Goal: Task Accomplishment & Management: Complete application form

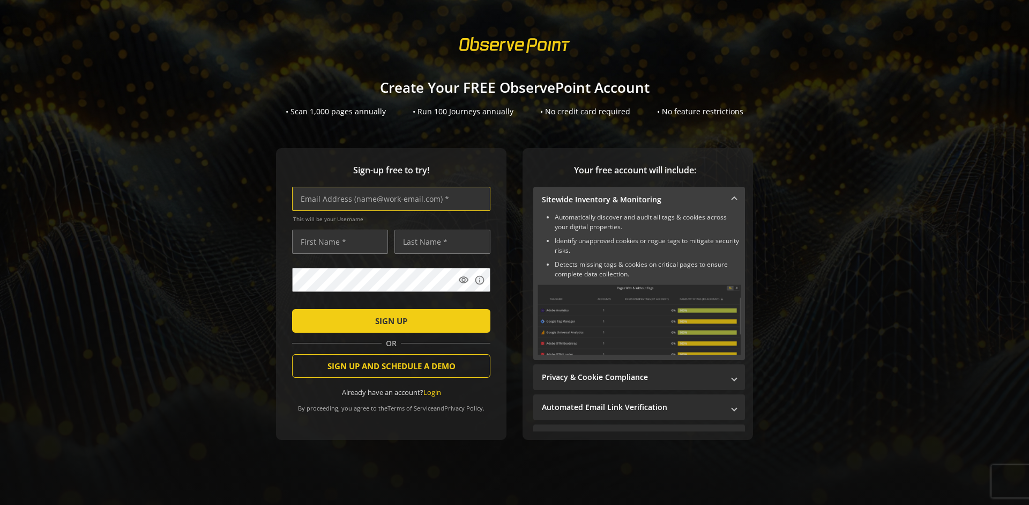
click at [389, 198] on input "text" at bounding box center [391, 199] width 198 height 24
type input "[EMAIL_ADDRESS][DOMAIN_NAME]"
click at [337, 241] on input "text" at bounding box center [340, 241] width 96 height 24
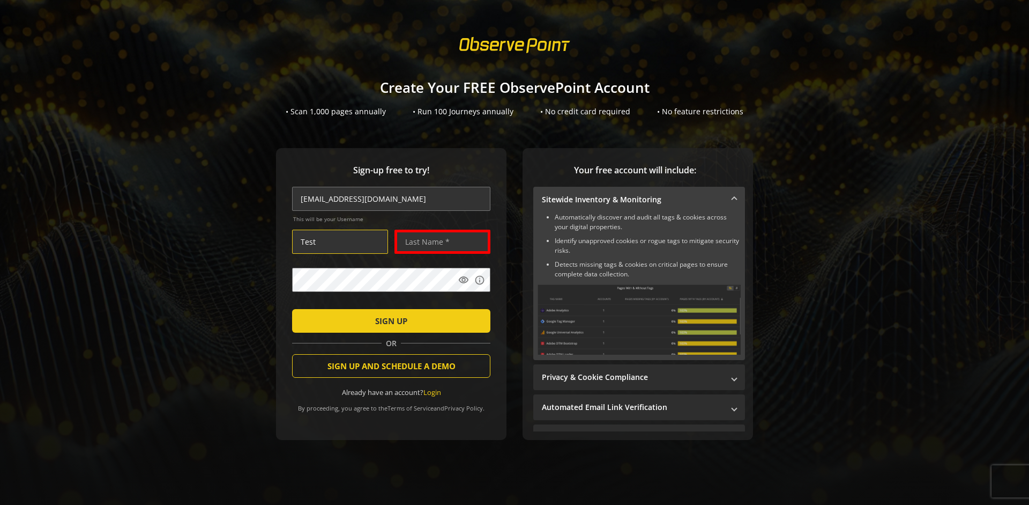
type input "Test"
click at [440, 241] on input "text" at bounding box center [443, 241] width 96 height 24
type input "User"
click at [389, 320] on span "SIGN UP" at bounding box center [391, 320] width 32 height 19
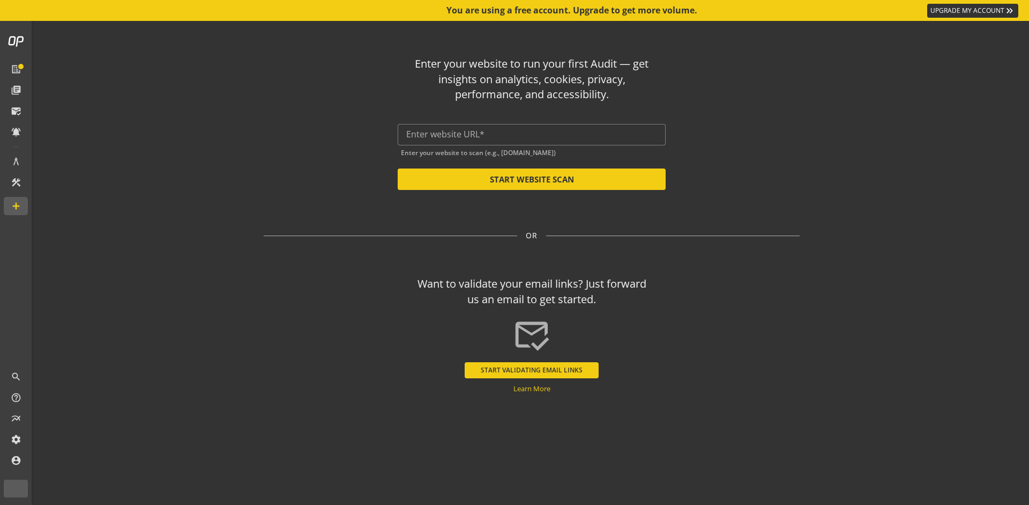
click at [532, 134] on input "text" at bounding box center [531, 134] width 251 height 10
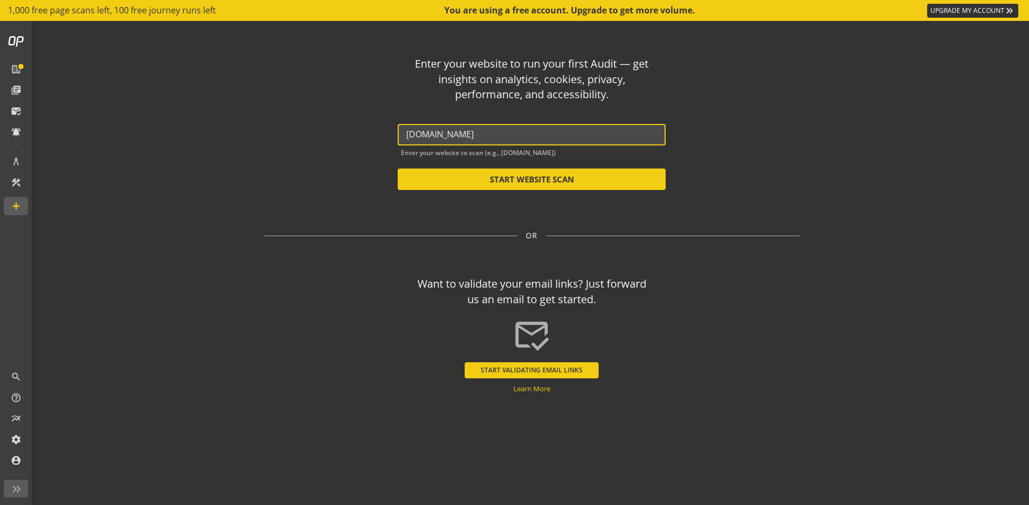
click at [532, 179] on button "START WEBSITE SCAN" at bounding box center [532, 178] width 268 height 21
type input "[URL][DOMAIN_NAME]"
